Goal: Transaction & Acquisition: Purchase product/service

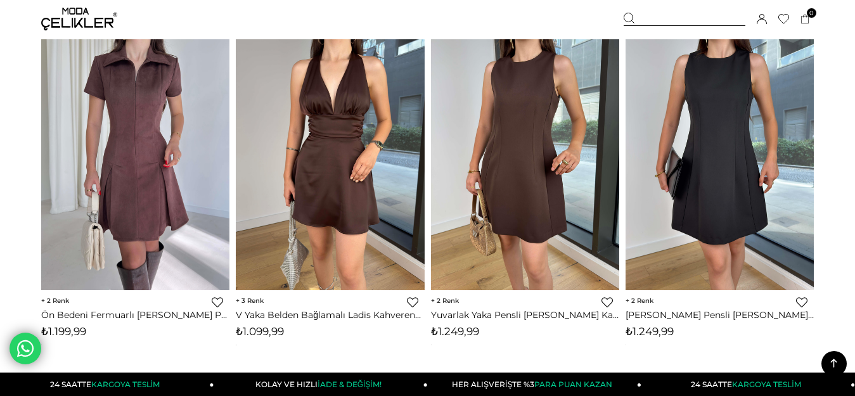
scroll to position [434, 0]
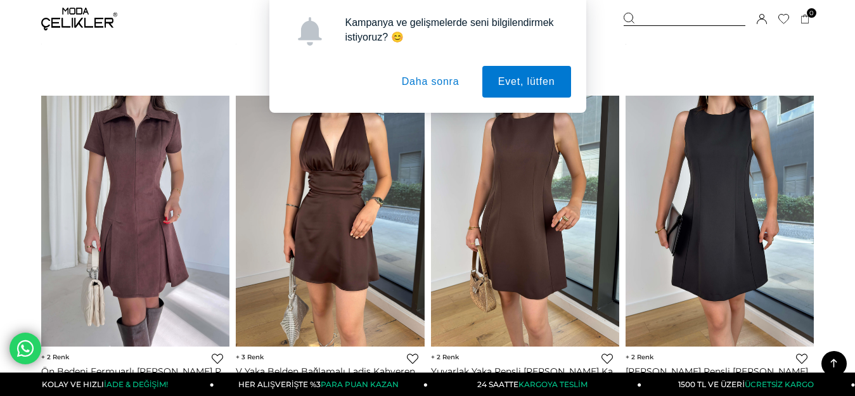
click at [429, 80] on button "Daha sonra" at bounding box center [430, 82] width 89 height 32
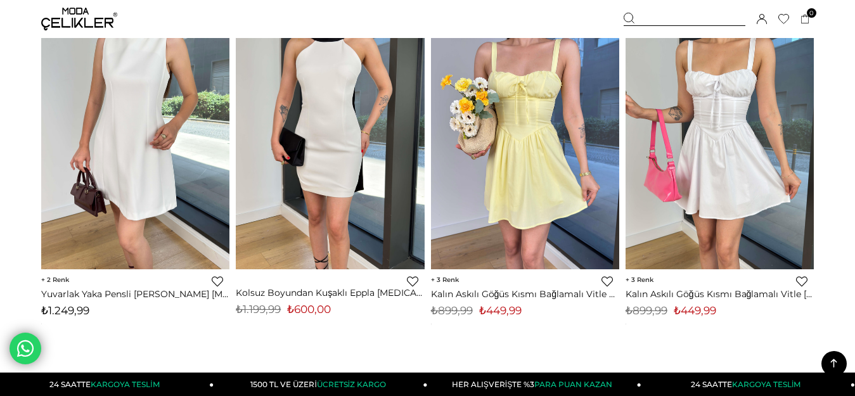
scroll to position [896, 0]
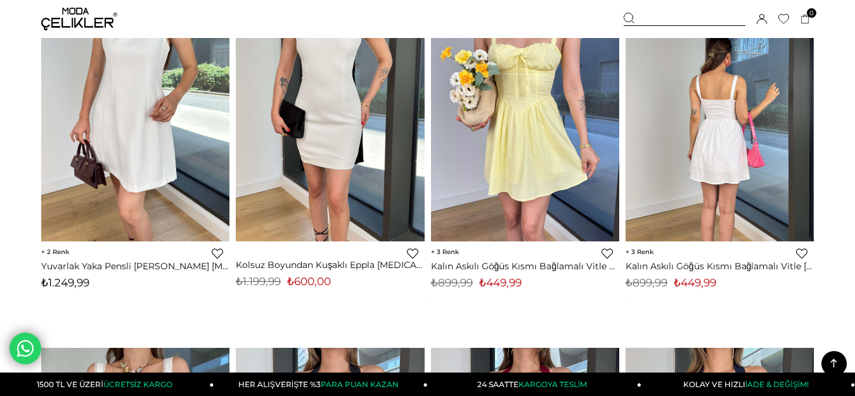
click at [784, 162] on img at bounding box center [720, 115] width 188 height 251
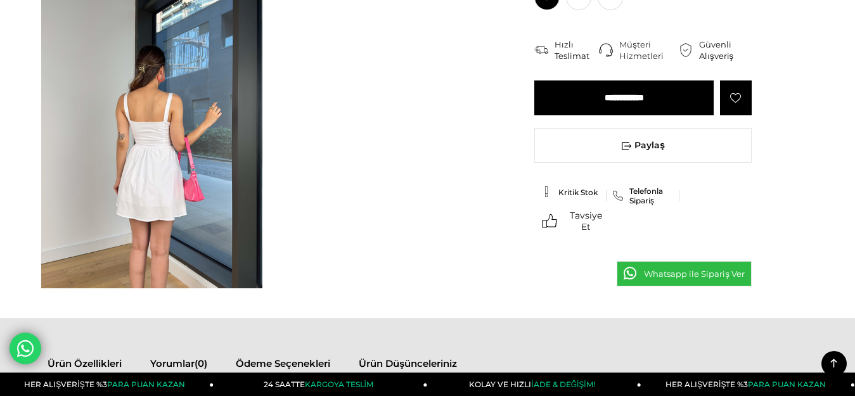
click at [139, 269] on img at bounding box center [151, 141] width 221 height 295
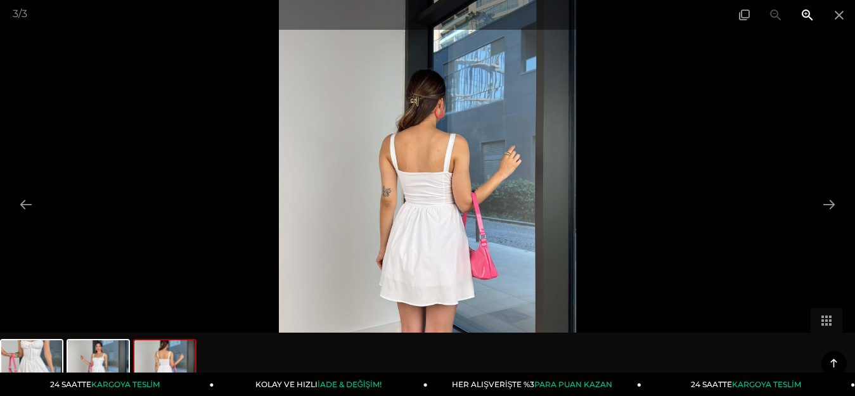
click at [807, 11] on span at bounding box center [808, 15] width 32 height 30
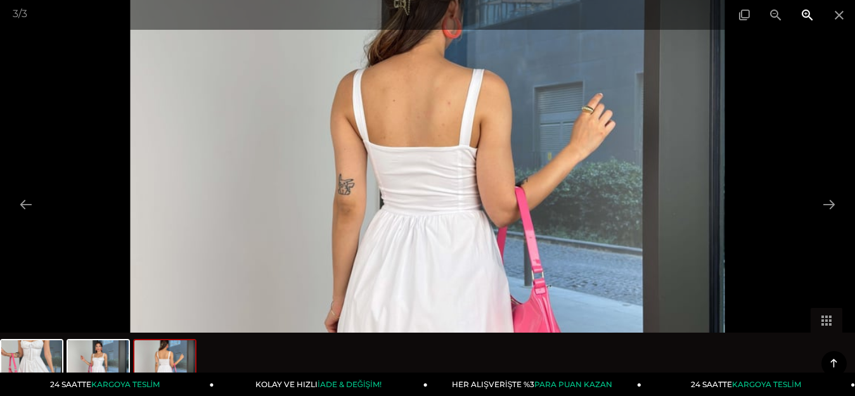
click at [807, 11] on span at bounding box center [808, 15] width 32 height 30
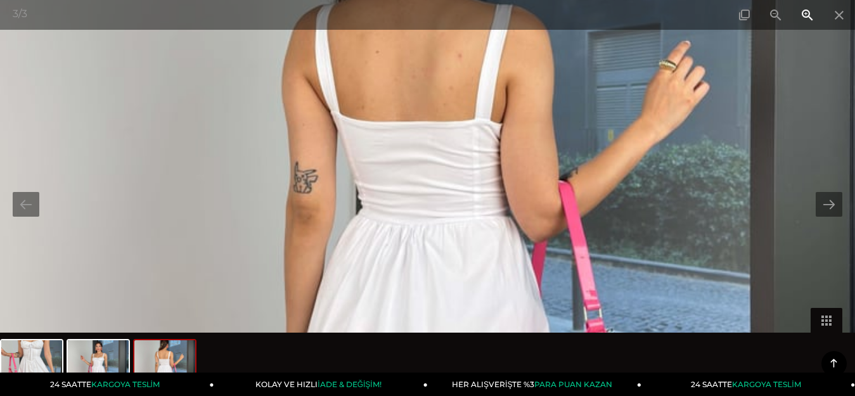
click at [807, 11] on span at bounding box center [808, 15] width 32 height 30
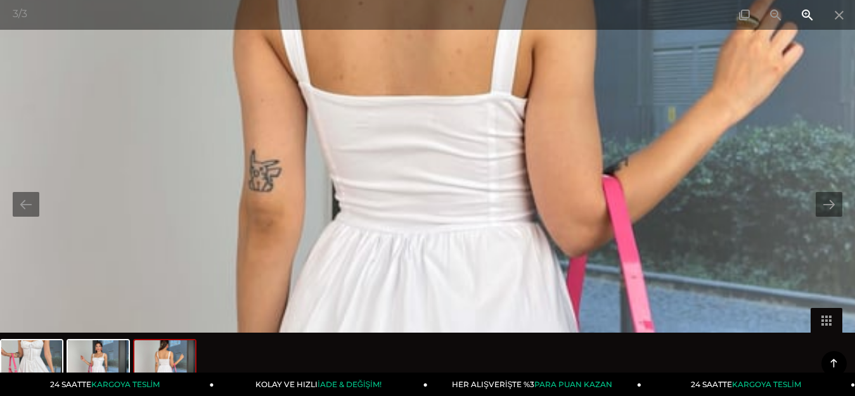
click at [807, 11] on span at bounding box center [808, 15] width 32 height 30
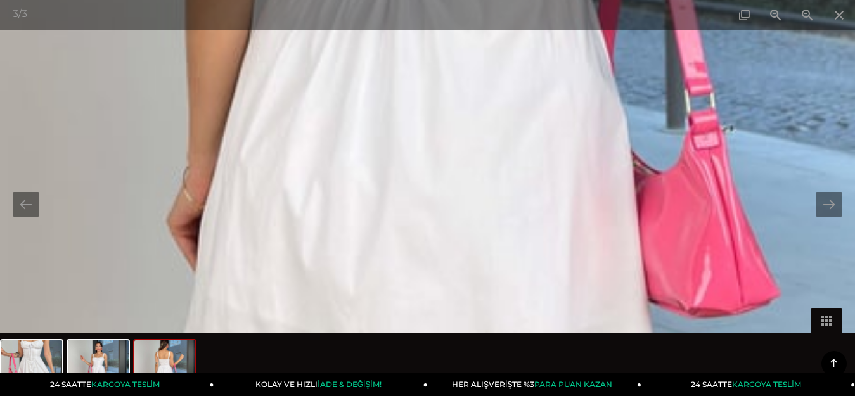
drag, startPoint x: 638, startPoint y: 326, endPoint x: 632, endPoint y: -22, distance: 348.1
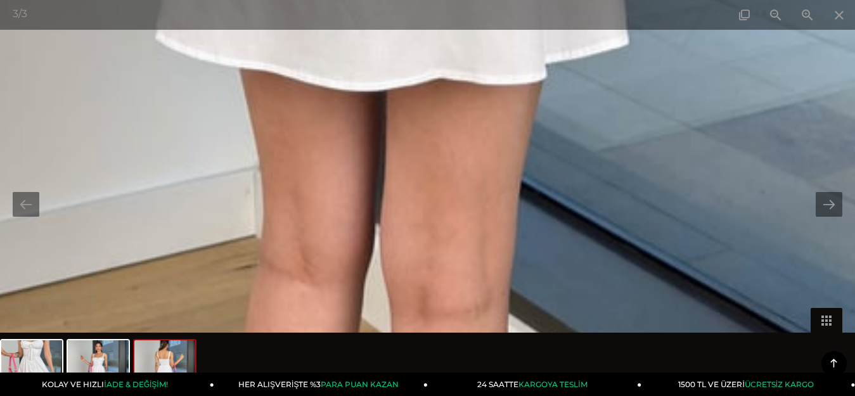
drag, startPoint x: 671, startPoint y: 258, endPoint x: 640, endPoint y: -56, distance: 316.1
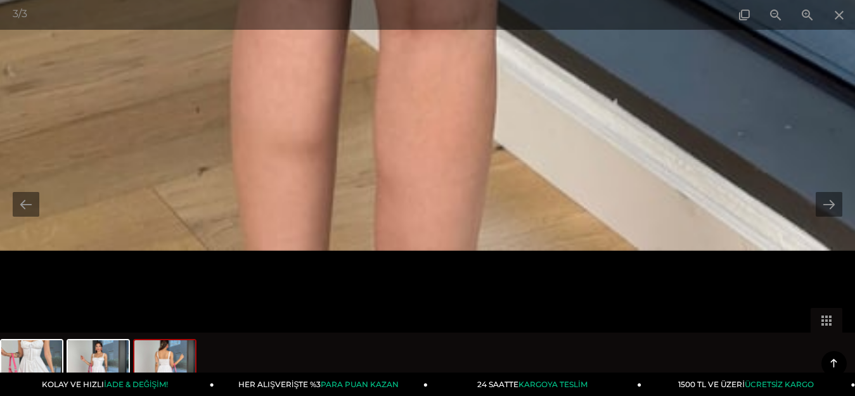
drag, startPoint x: 671, startPoint y: 271, endPoint x: 663, endPoint y: -4, distance: 275.3
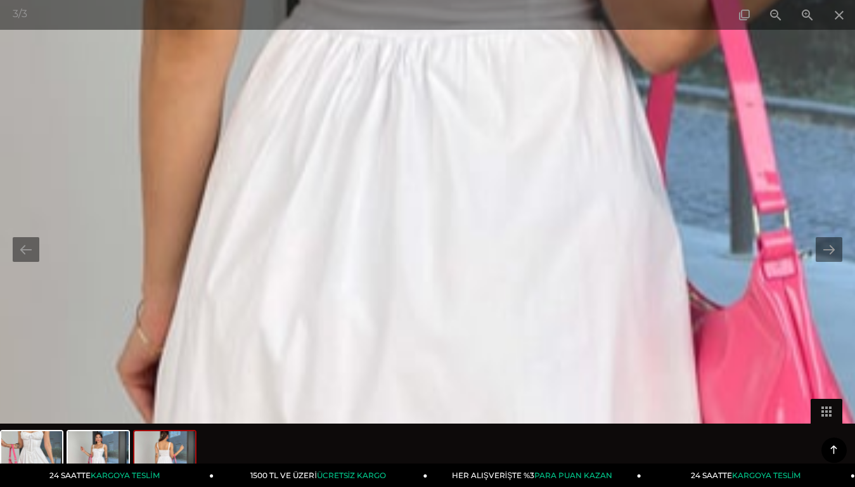
drag, startPoint x: 622, startPoint y: 367, endPoint x: 628, endPoint y: 107, distance: 260.7
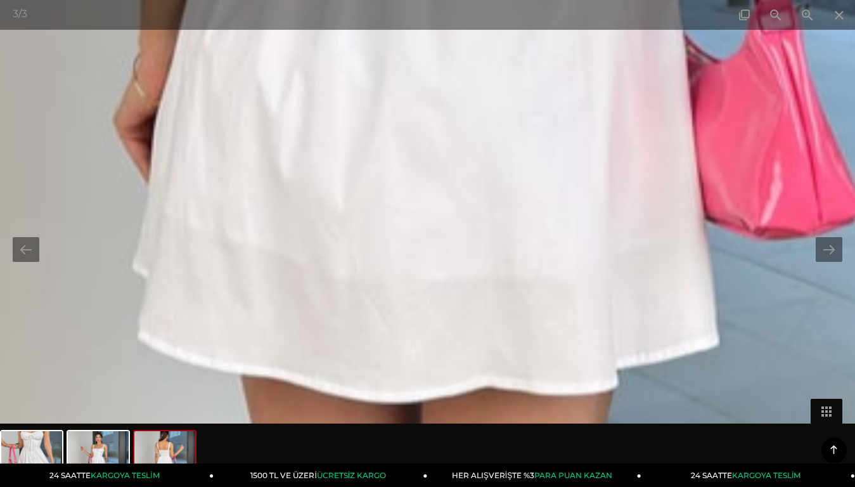
drag, startPoint x: 735, startPoint y: 344, endPoint x: 710, endPoint y: 0, distance: 345.2
click at [710, 0] on div "3 / 3" at bounding box center [427, 243] width 855 height 487
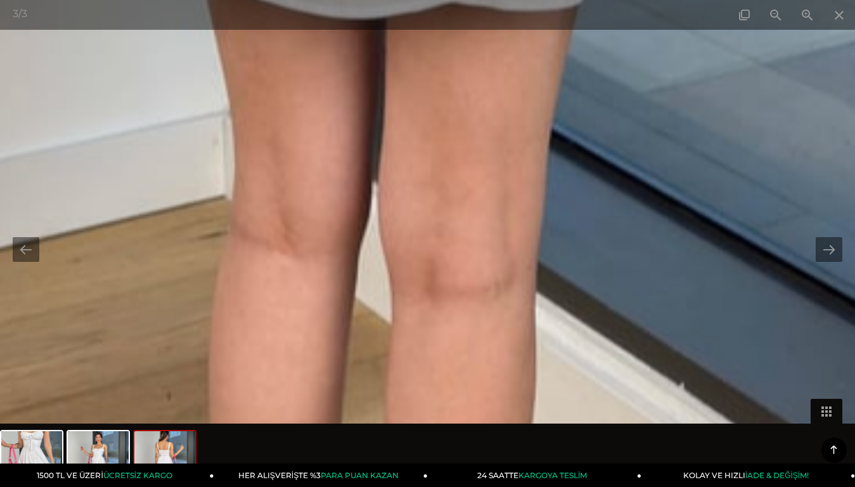
drag, startPoint x: 728, startPoint y: 287, endPoint x: 714, endPoint y: 0, distance: 286.9
click at [714, 0] on div "3 / 3" at bounding box center [427, 243] width 855 height 487
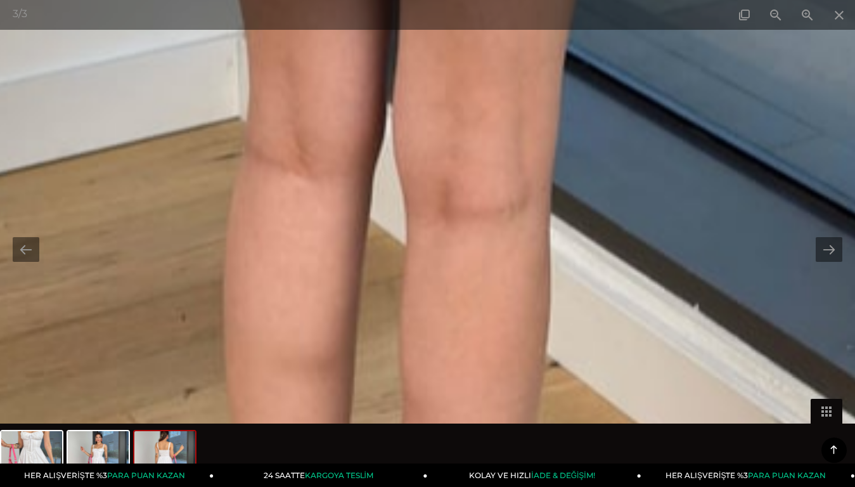
drag, startPoint x: 732, startPoint y: 253, endPoint x: 747, endPoint y: 175, distance: 79.3
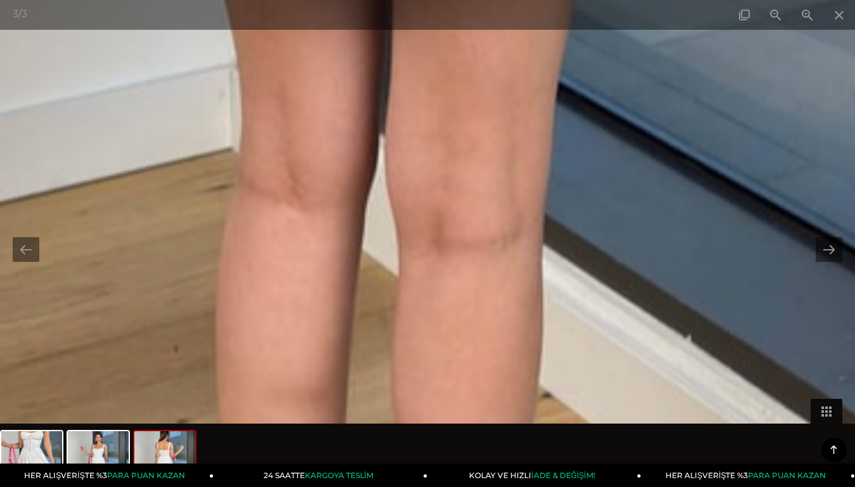
drag, startPoint x: 747, startPoint y: 175, endPoint x: 739, endPoint y: 206, distance: 32.0
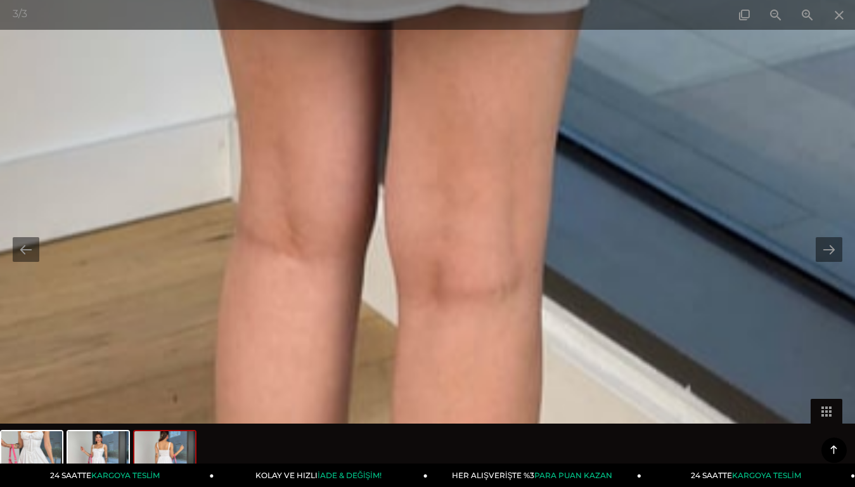
drag, startPoint x: 730, startPoint y: 224, endPoint x: 729, endPoint y: 274, distance: 49.5
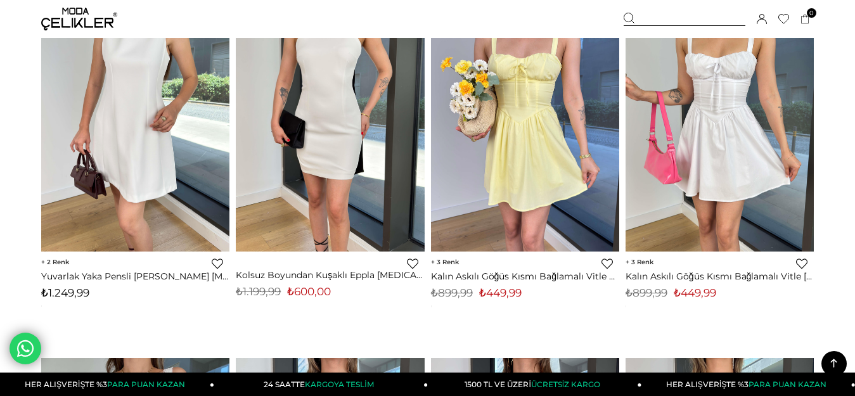
scroll to position [1207, 0]
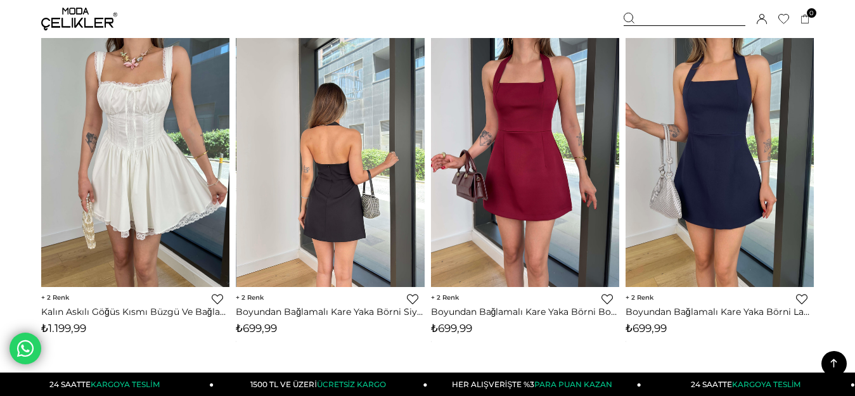
click at [382, 182] on img at bounding box center [331, 162] width 188 height 251
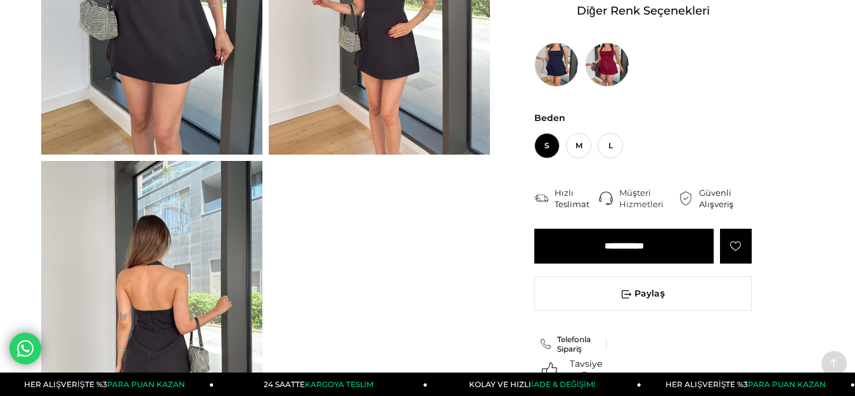
scroll to position [401, 0]
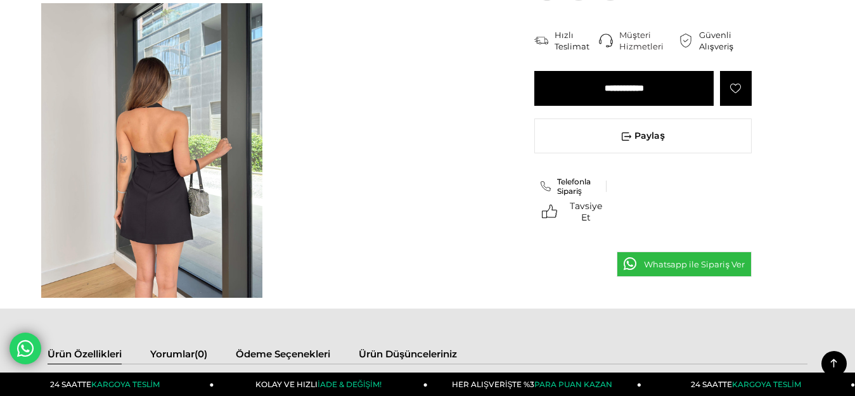
click at [167, 290] on img at bounding box center [151, 150] width 221 height 295
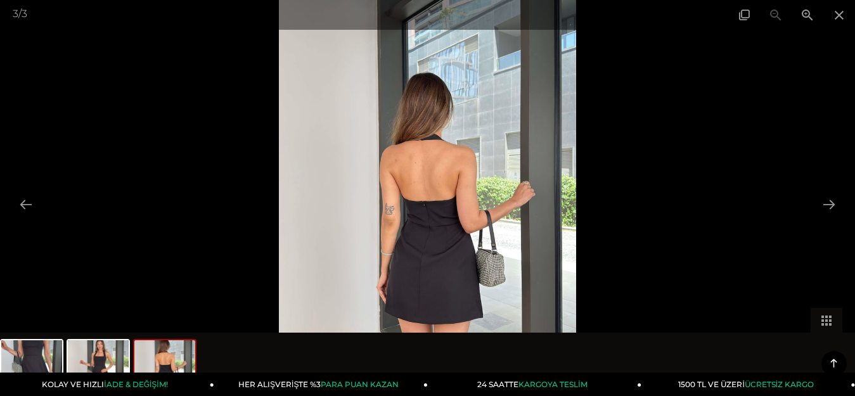
click at [485, 288] on img at bounding box center [427, 198] width 297 height 396
click at [810, 21] on span at bounding box center [808, 15] width 32 height 30
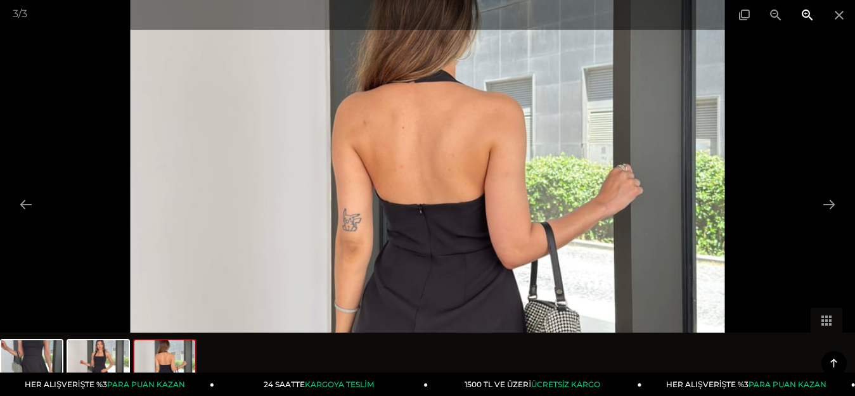
click at [810, 21] on span at bounding box center [808, 15] width 32 height 30
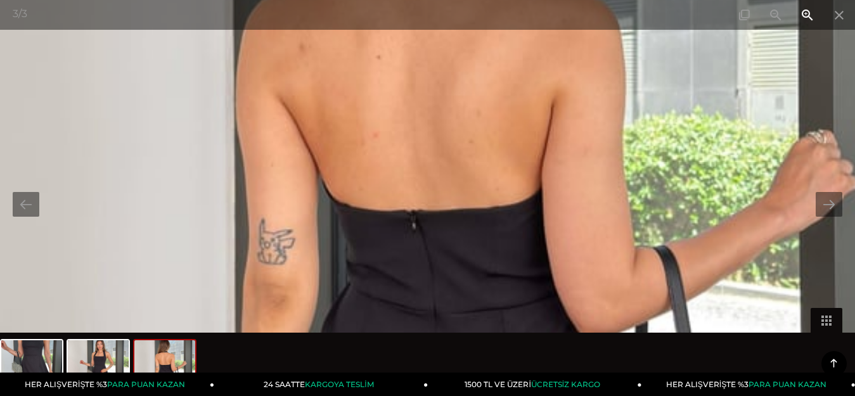
click at [810, 21] on span at bounding box center [808, 15] width 32 height 30
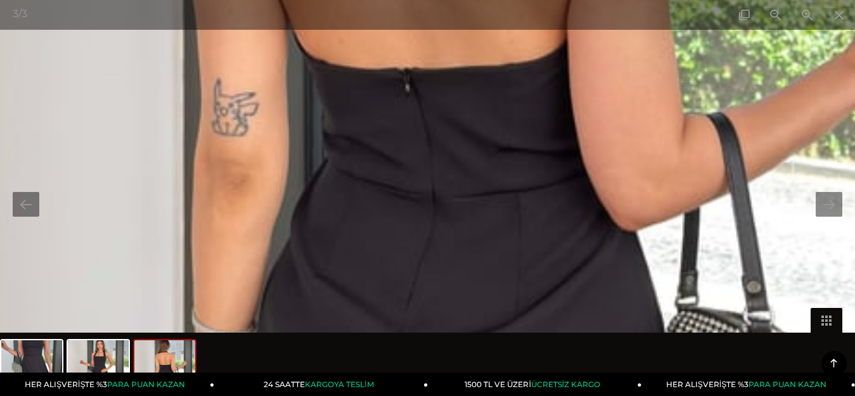
drag, startPoint x: 678, startPoint y: 248, endPoint x: 675, endPoint y: 103, distance: 145.2
click at [675, 103] on img at bounding box center [424, 52] width 1487 height 1981
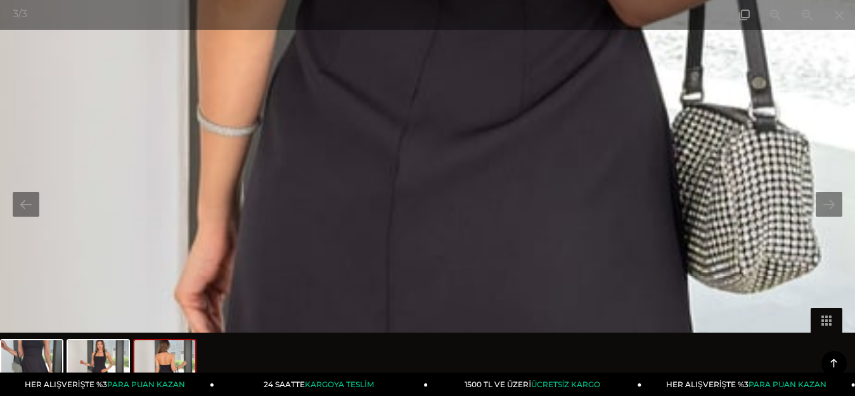
drag, startPoint x: 686, startPoint y: 281, endPoint x: 691, endPoint y: 77, distance: 204.2
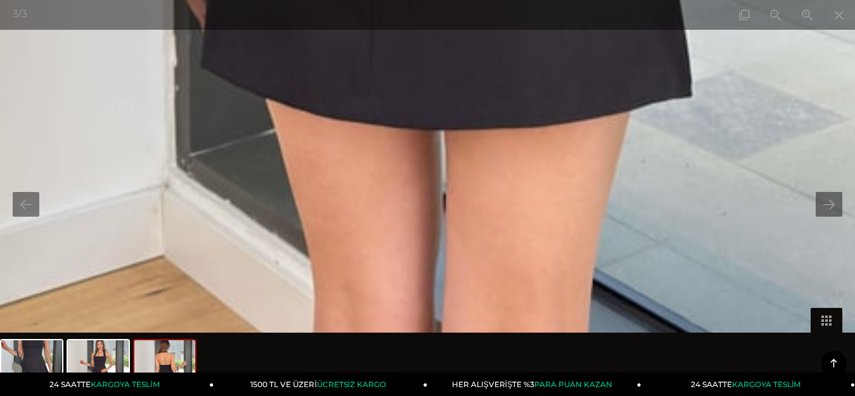
drag, startPoint x: 692, startPoint y: 285, endPoint x: 675, endPoint y: -65, distance: 351.1
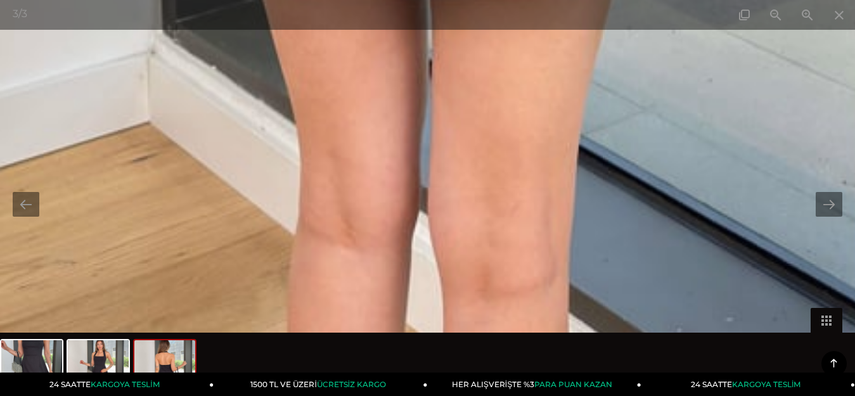
drag, startPoint x: 673, startPoint y: 207, endPoint x: 661, endPoint y: 73, distance: 134.3
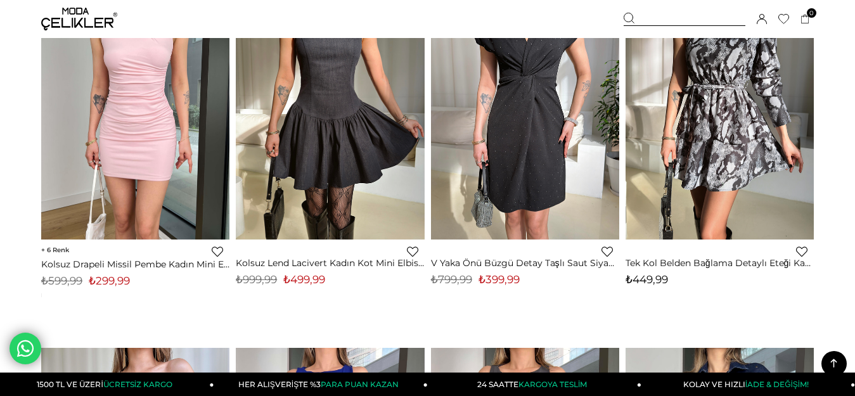
scroll to position [5428, 0]
